Goal: Task Accomplishment & Management: Use online tool/utility

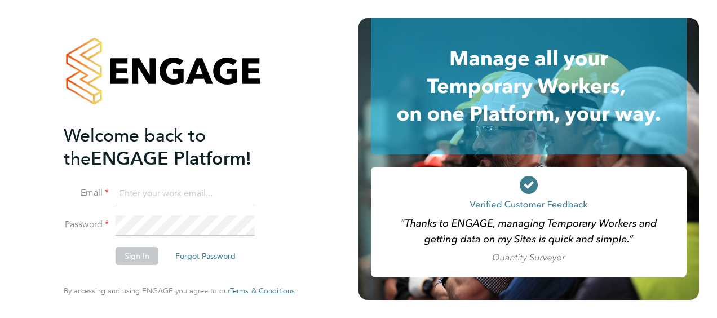
click at [169, 193] on input at bounding box center [185, 194] width 139 height 20
type input "aaron.murphy@hays.com"
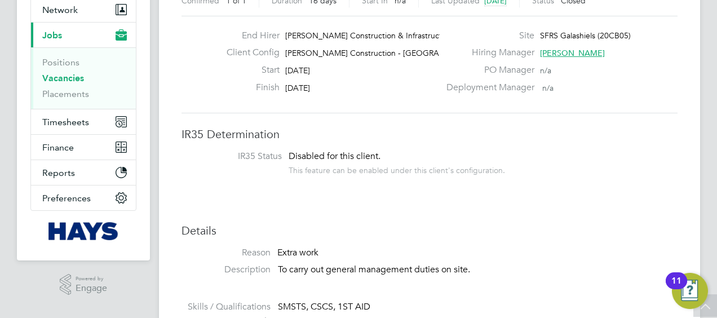
scroll to position [56, 0]
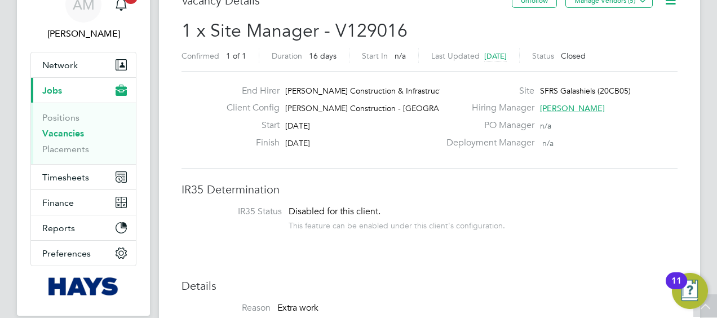
click at [64, 134] on link "Vacancies" at bounding box center [63, 133] width 42 height 11
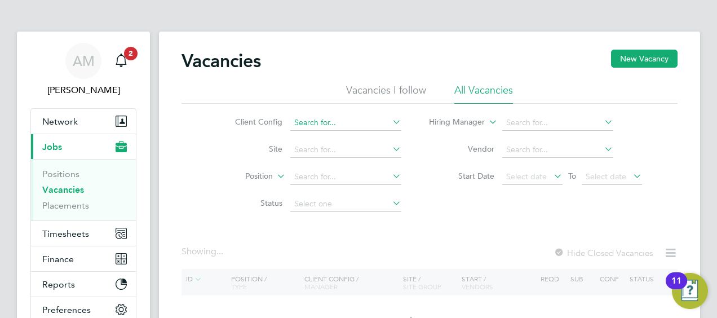
click at [334, 121] on input at bounding box center [345, 123] width 111 height 16
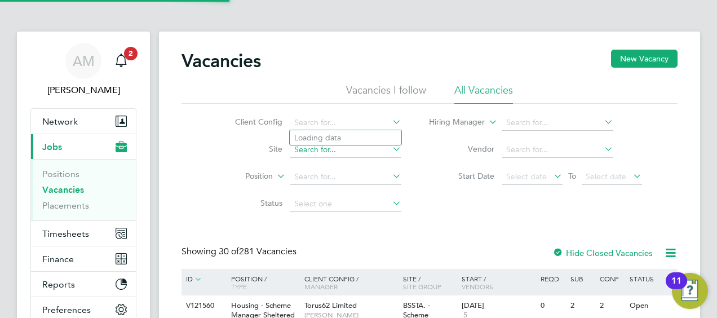
click at [349, 152] on input at bounding box center [345, 150] width 111 height 16
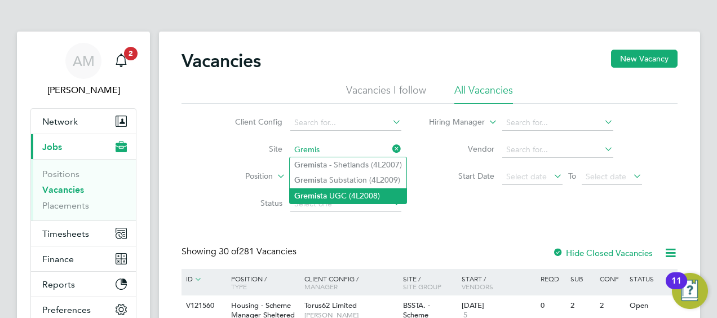
click at [340, 196] on li "Gremis ta UGC (4L2008)" at bounding box center [348, 195] width 117 height 15
type input "Gremista UGC (4L2008)"
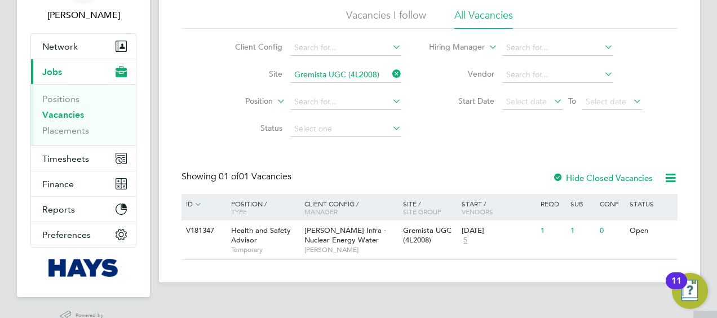
scroll to position [101, 0]
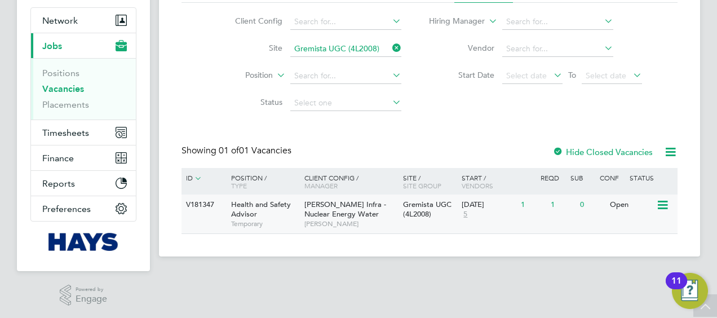
click at [260, 213] on div "Health and Safety Advisor Temporary" at bounding box center [262, 214] width 79 height 39
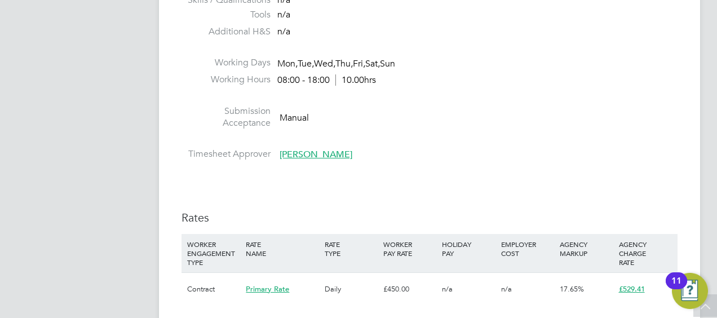
scroll to position [282, 0]
